Goal: Navigation & Orientation: Find specific page/section

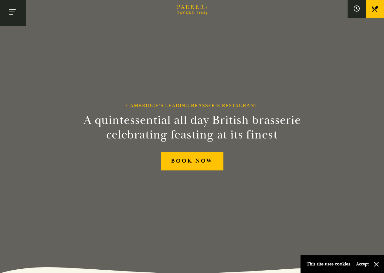
click at [12, 13] on button "Toggle navigation" at bounding box center [13, 13] width 26 height 26
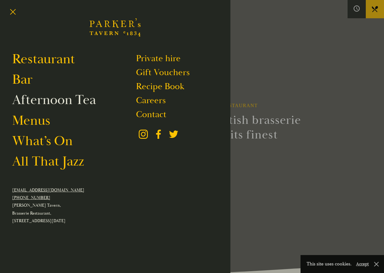
click at [54, 94] on link "Afternoon Tea" at bounding box center [54, 99] width 84 height 17
